Goal: Information Seeking & Learning: Learn about a topic

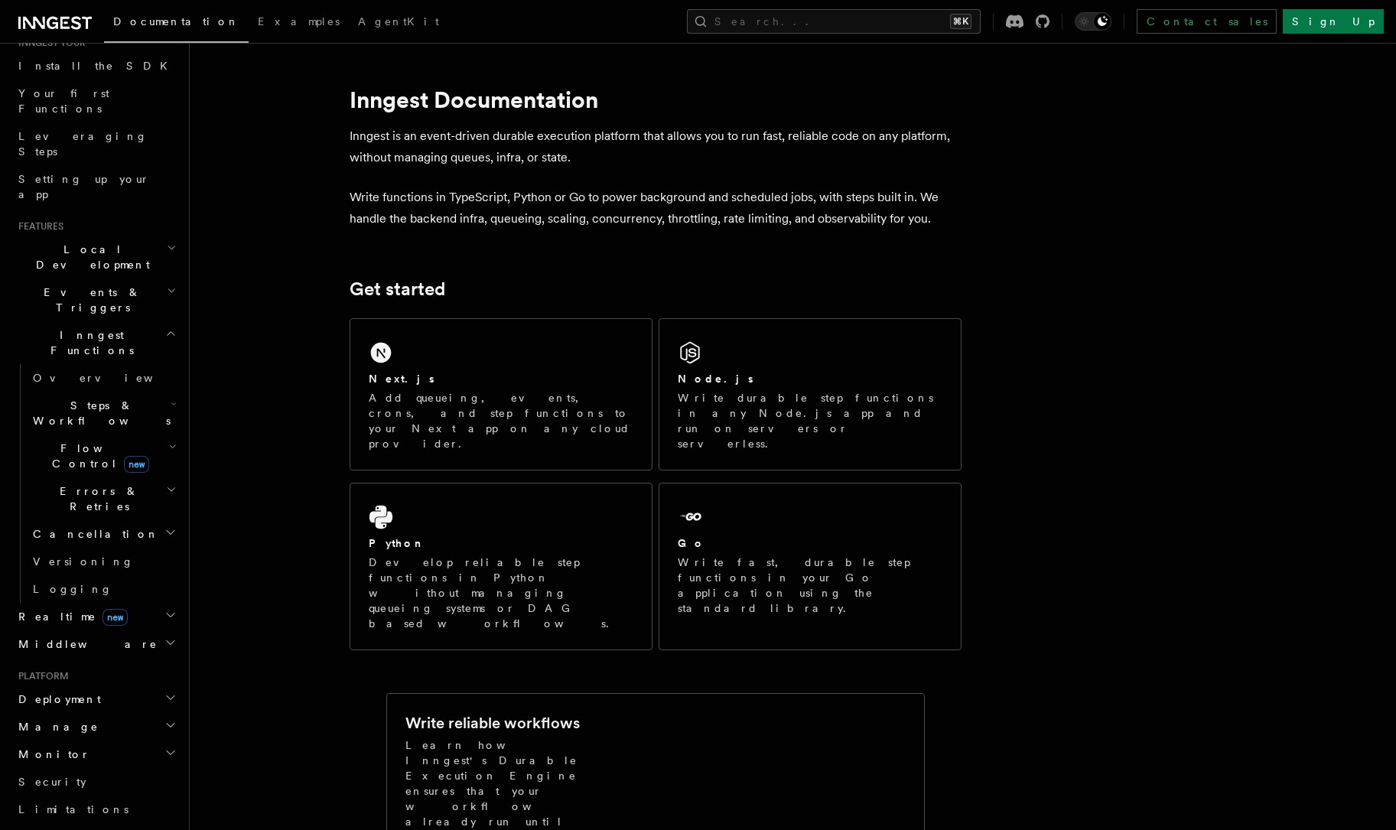
scroll to position [171, 0]
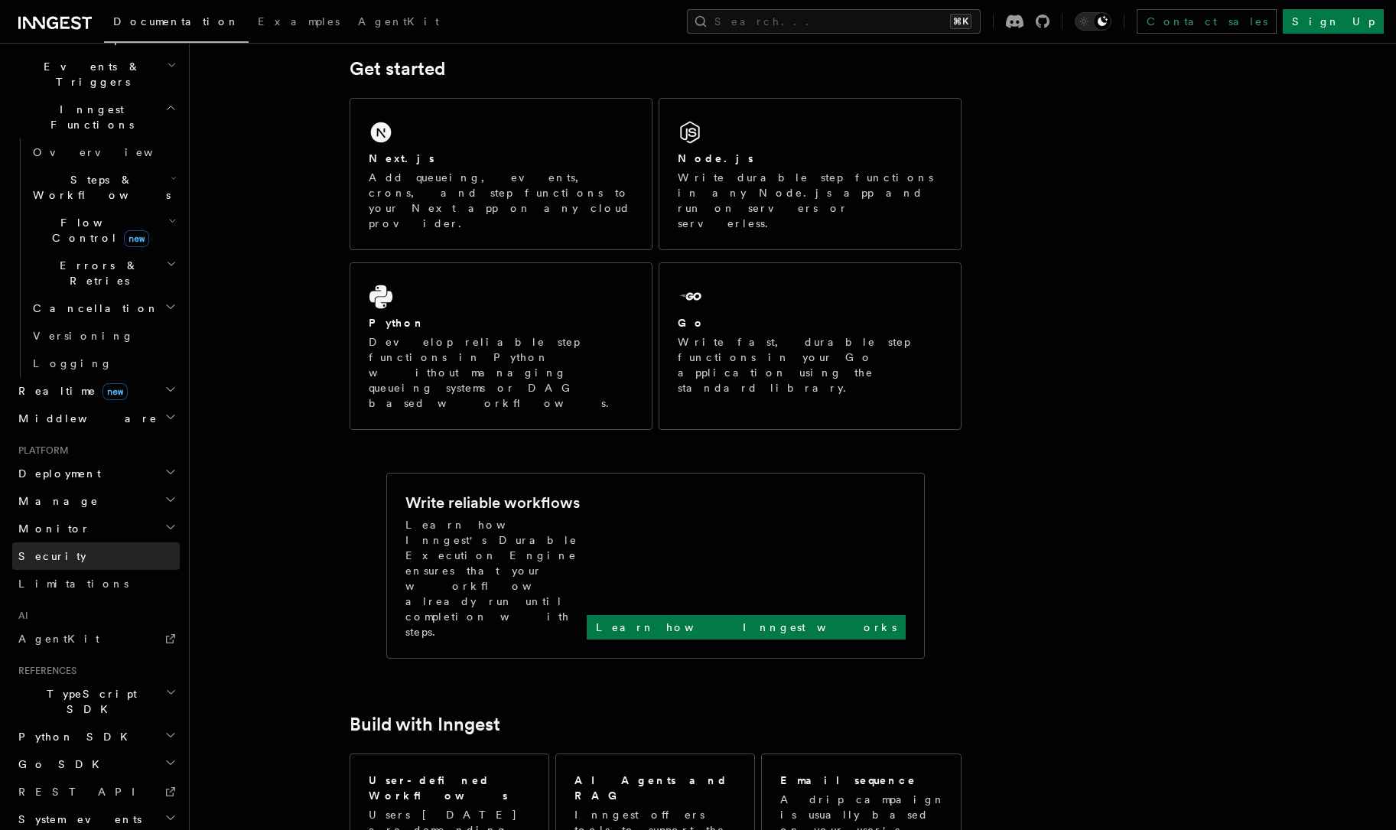
scroll to position [224, 0]
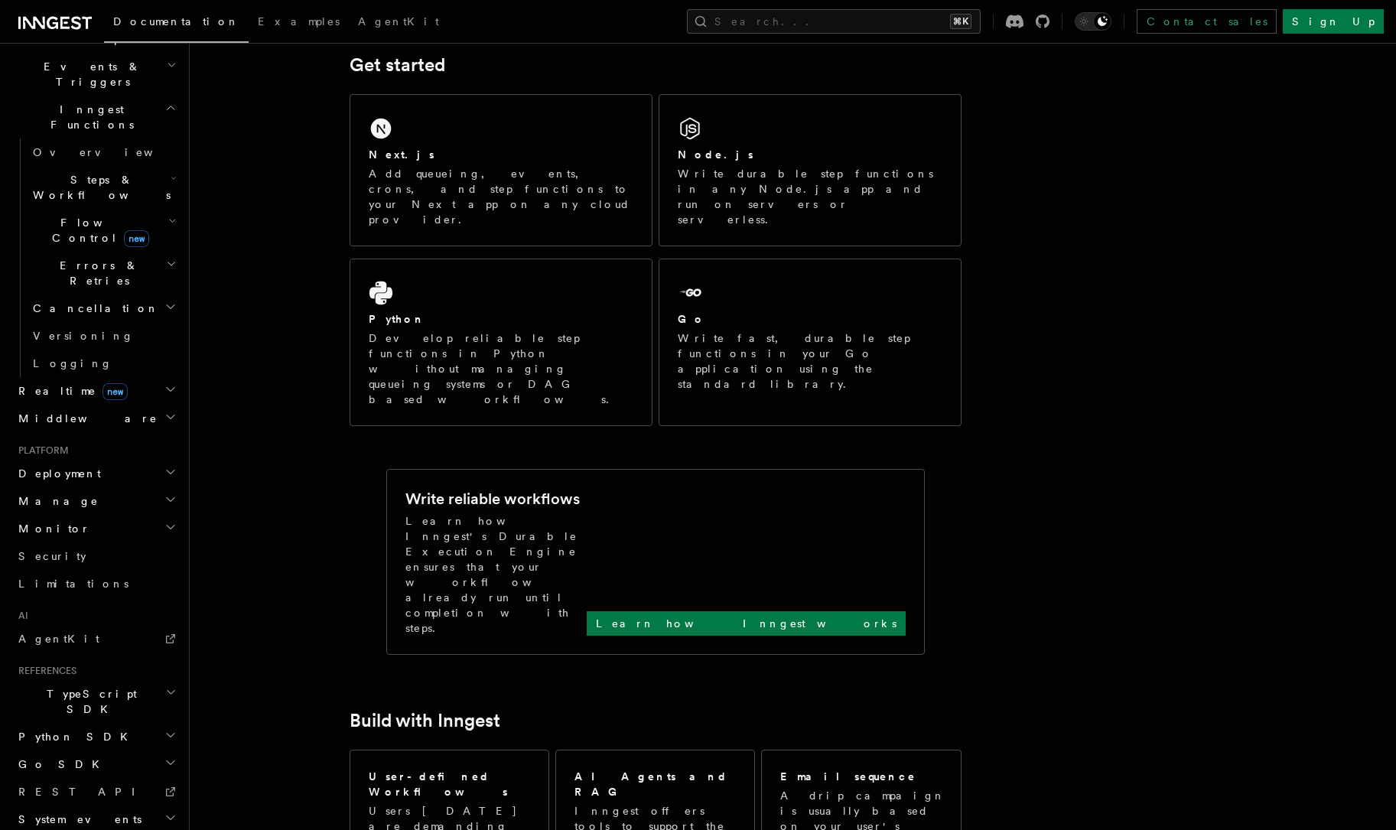
click at [130, 680] on h2 "TypeScript SDK" at bounding box center [95, 701] width 167 height 43
click at [131, 680] on h2 "TypeScript SDK" at bounding box center [95, 701] width 167 height 43
click at [51, 756] on span "Go SDK" at bounding box center [60, 763] width 96 height 15
click at [59, 750] on h2 "Go SDK" at bounding box center [95, 764] width 167 height 28
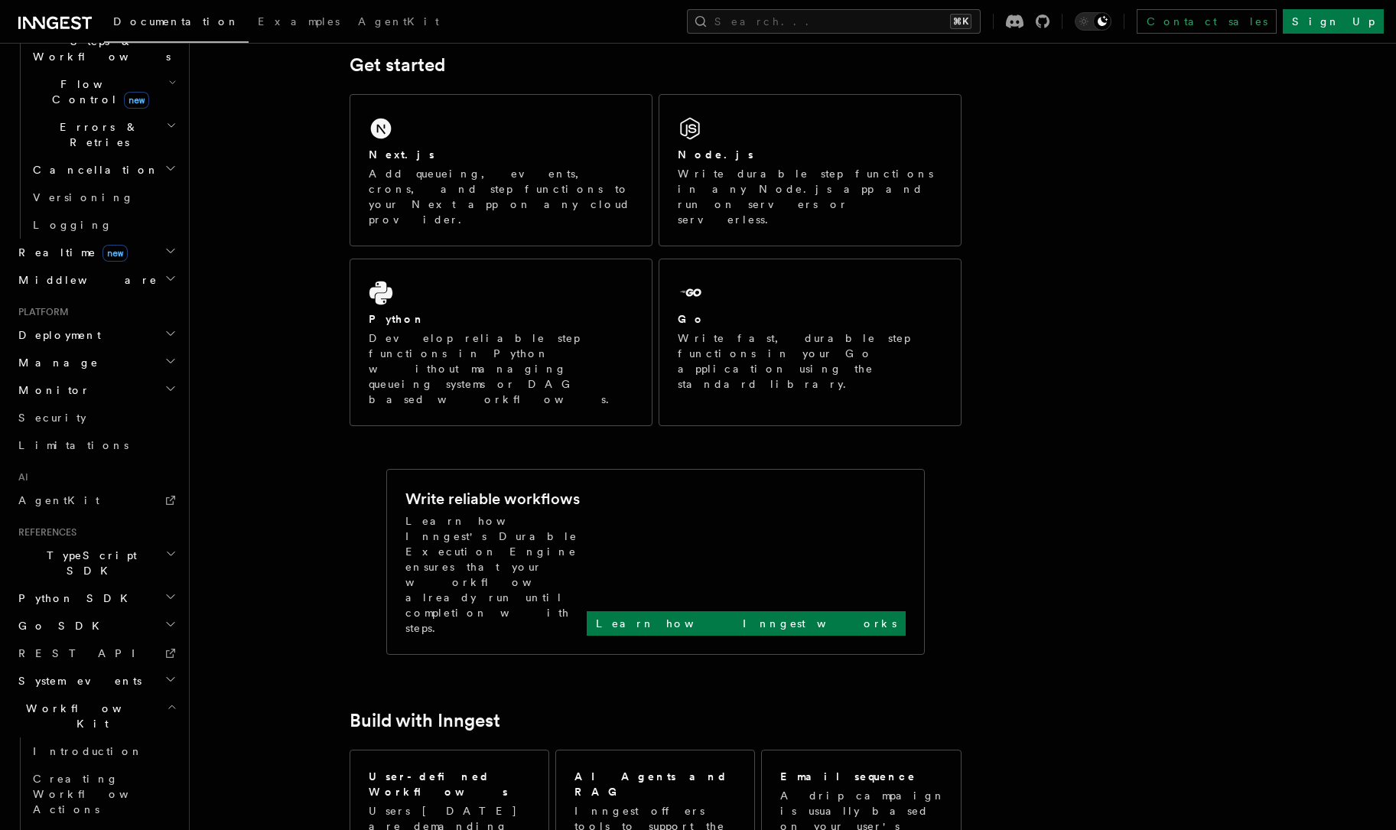
scroll to position [532, 0]
click at [67, 746] on span "Introduction" at bounding box center [88, 752] width 110 height 12
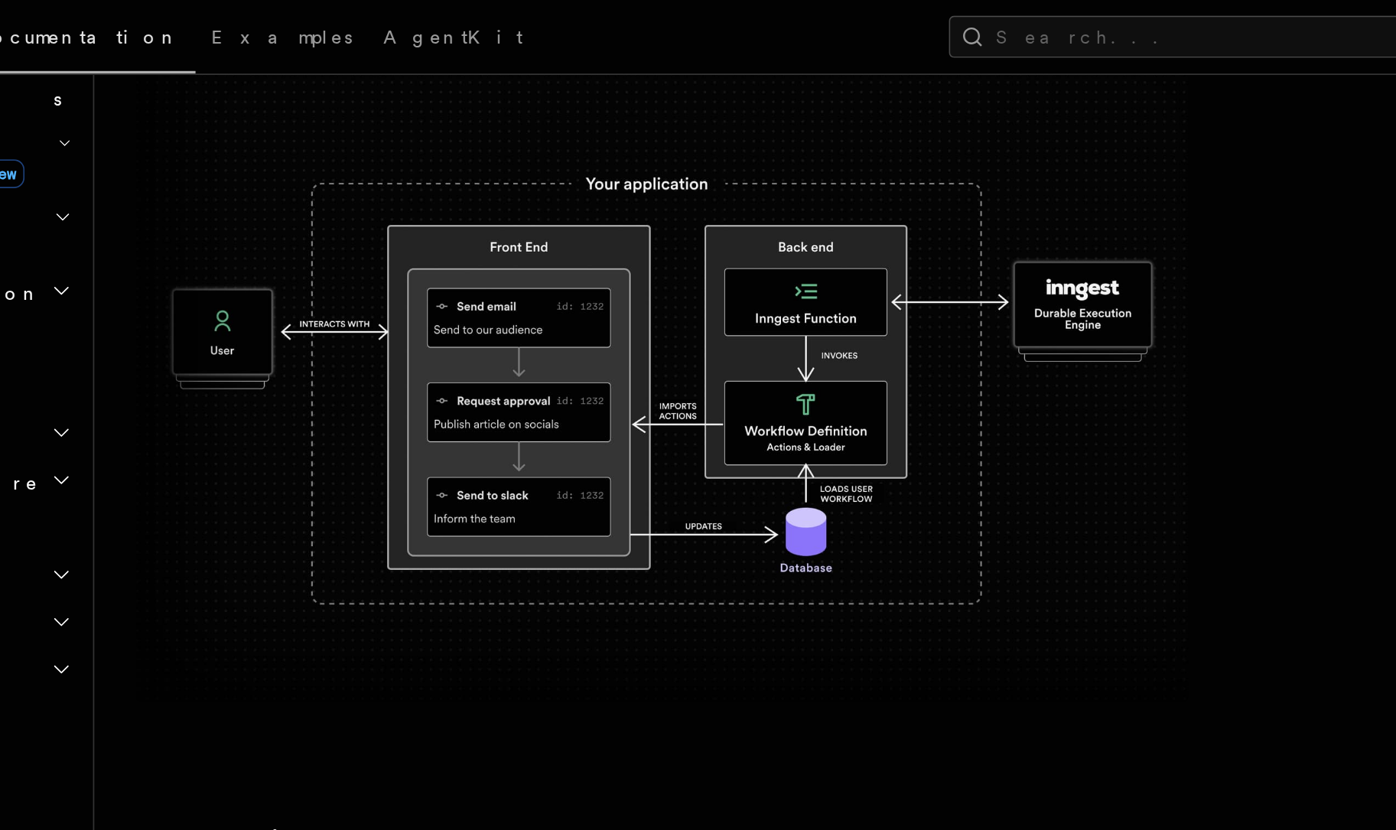
scroll to position [180, 0]
click at [639, 352] on img at bounding box center [520, 226] width 612 height 366
